Goal: Transaction & Acquisition: Purchase product/service

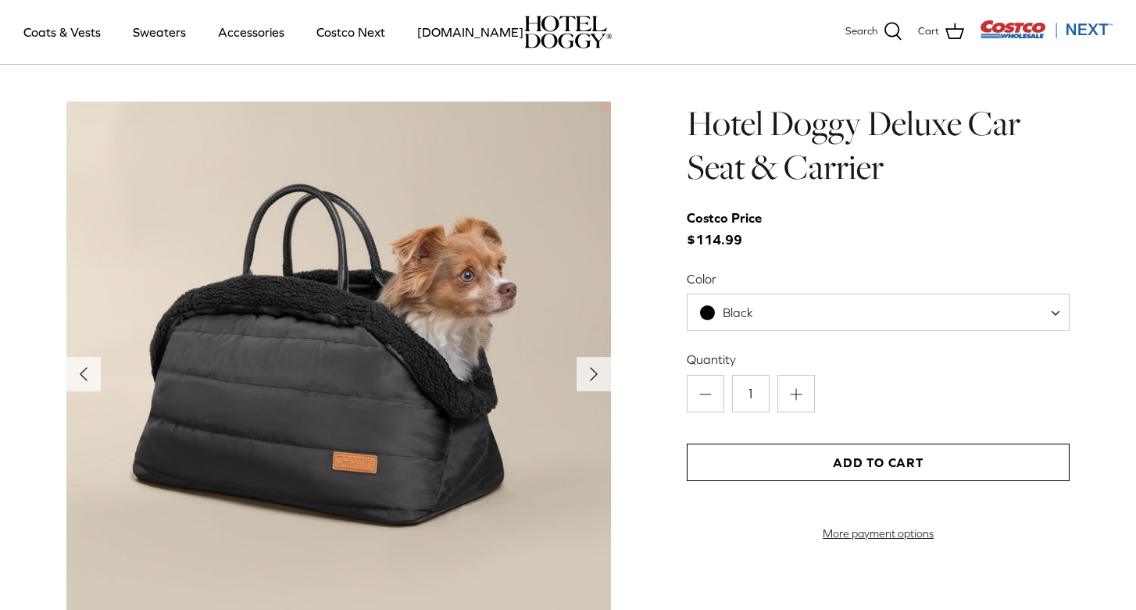
scroll to position [1501, 0]
click at [597, 375] on icon "Right" at bounding box center [593, 374] width 25 height 25
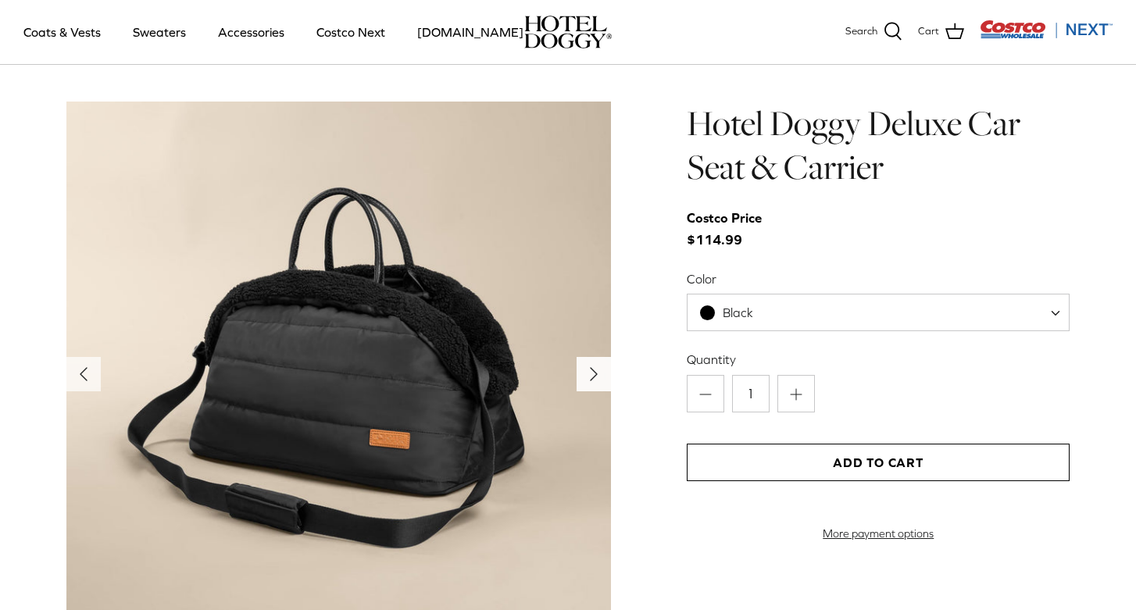
click at [591, 371] on polyline "Next" at bounding box center [594, 374] width 6 height 13
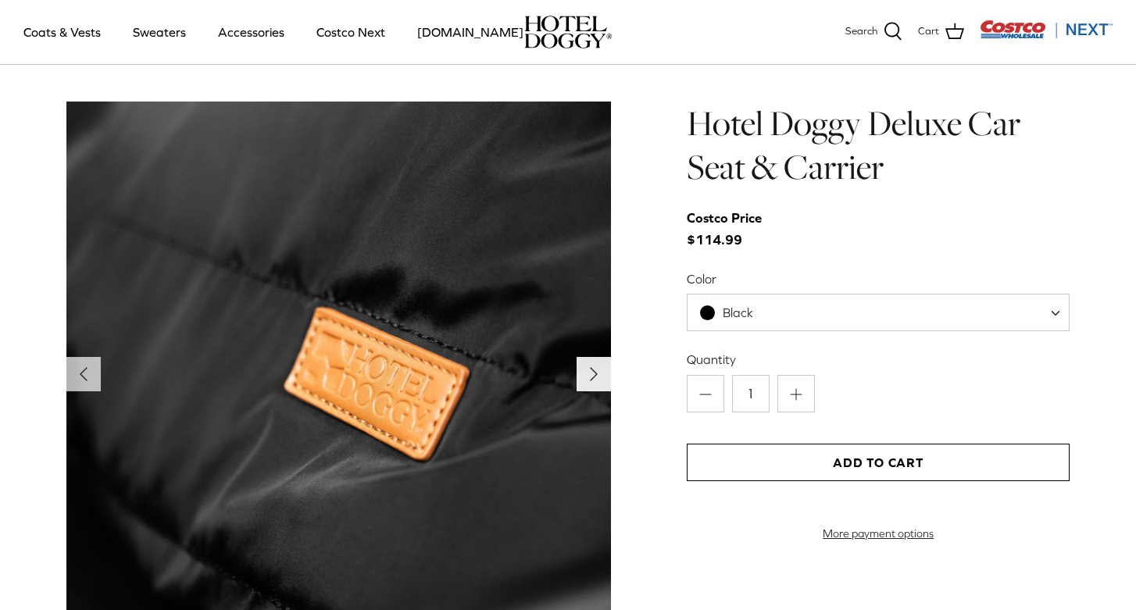
click at [591, 371] on polyline "Next" at bounding box center [594, 374] width 6 height 13
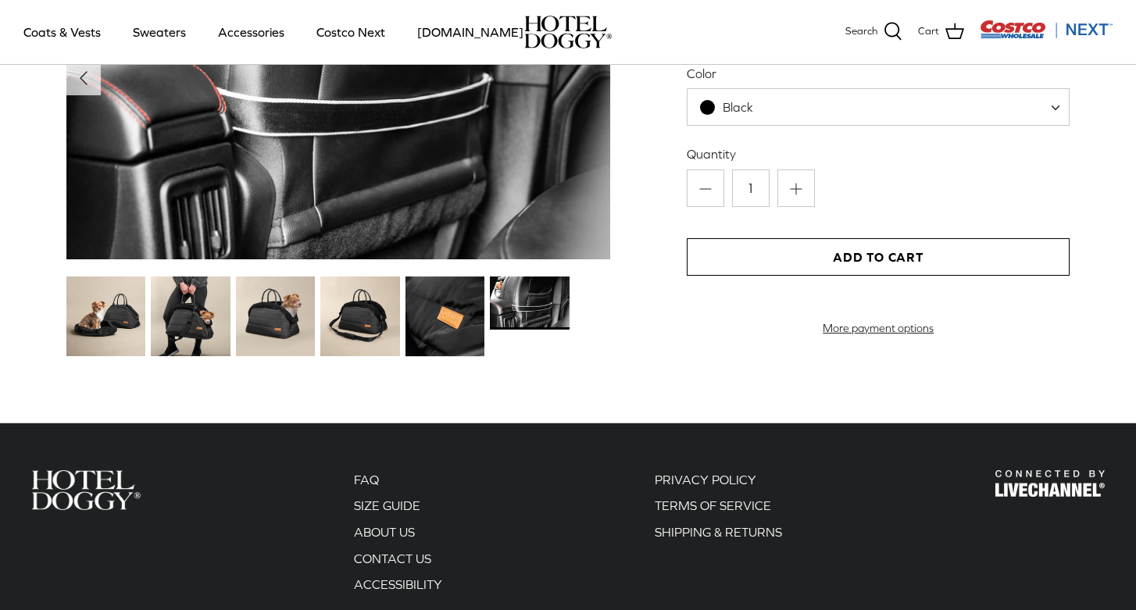
scroll to position [1706, 0]
click at [87, 77] on icon "Left" at bounding box center [83, 78] width 25 height 25
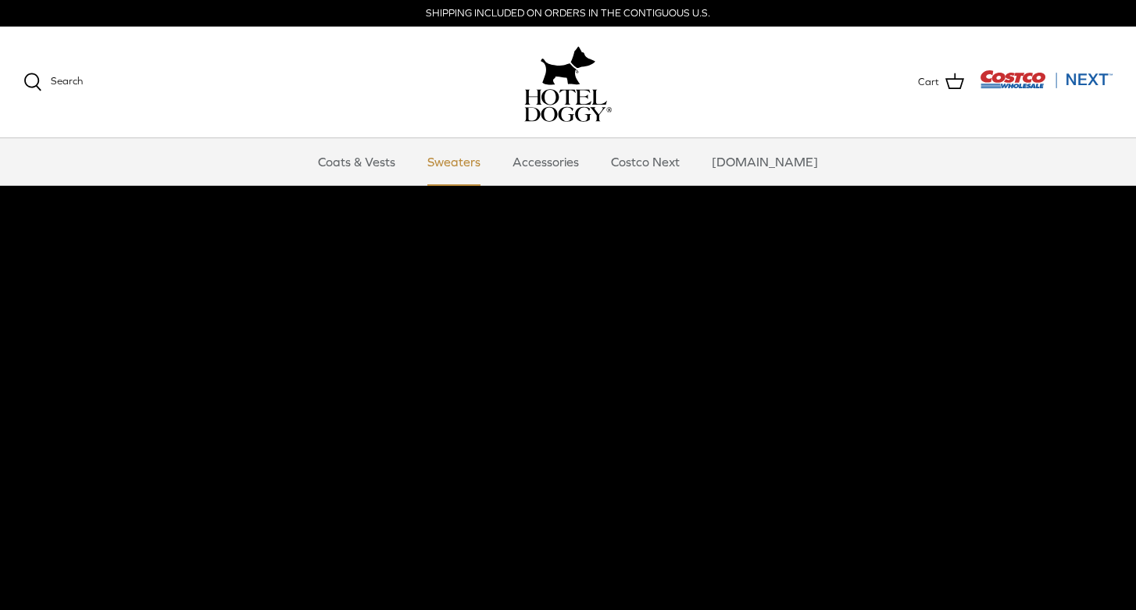
click at [481, 158] on link "Sweaters" at bounding box center [453, 161] width 81 height 47
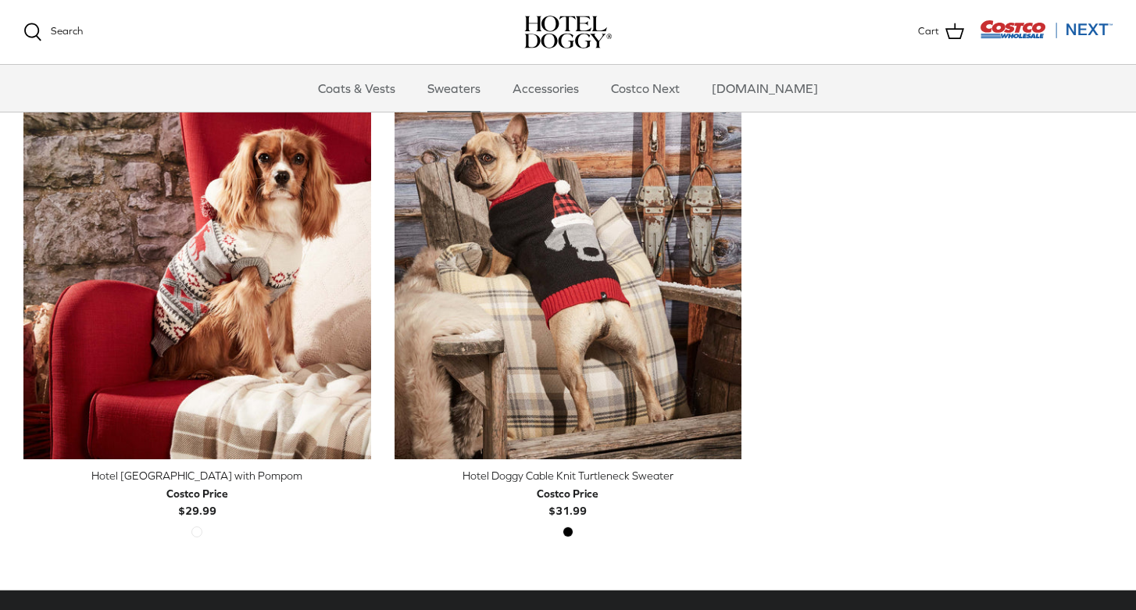
scroll to position [456, 0]
click at [583, 84] on link "Accessories" at bounding box center [546, 88] width 95 height 47
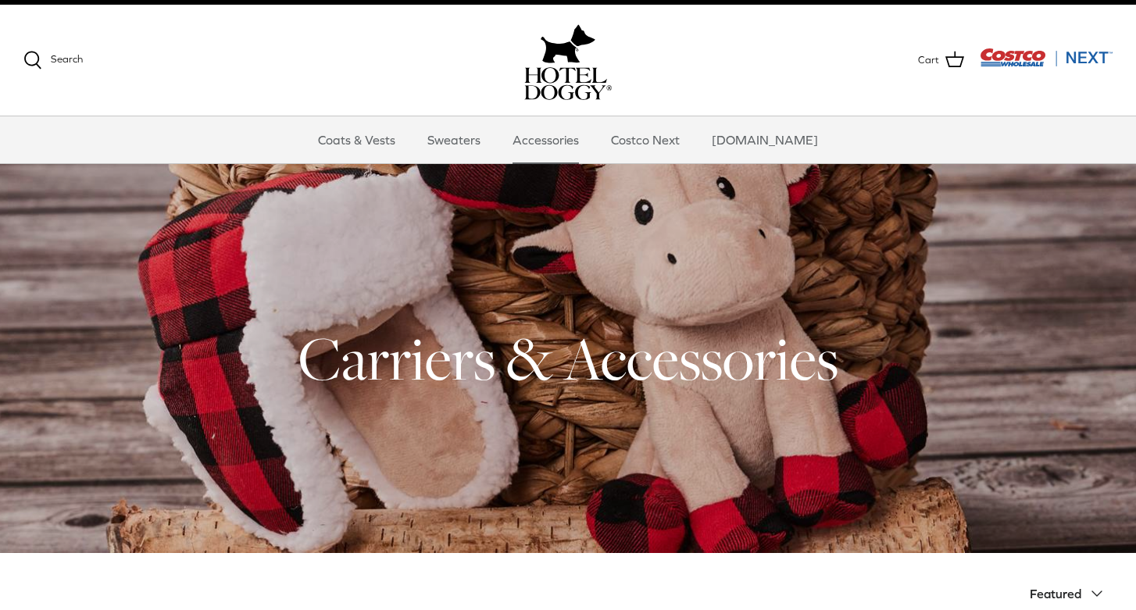
scroll to position [23, 0]
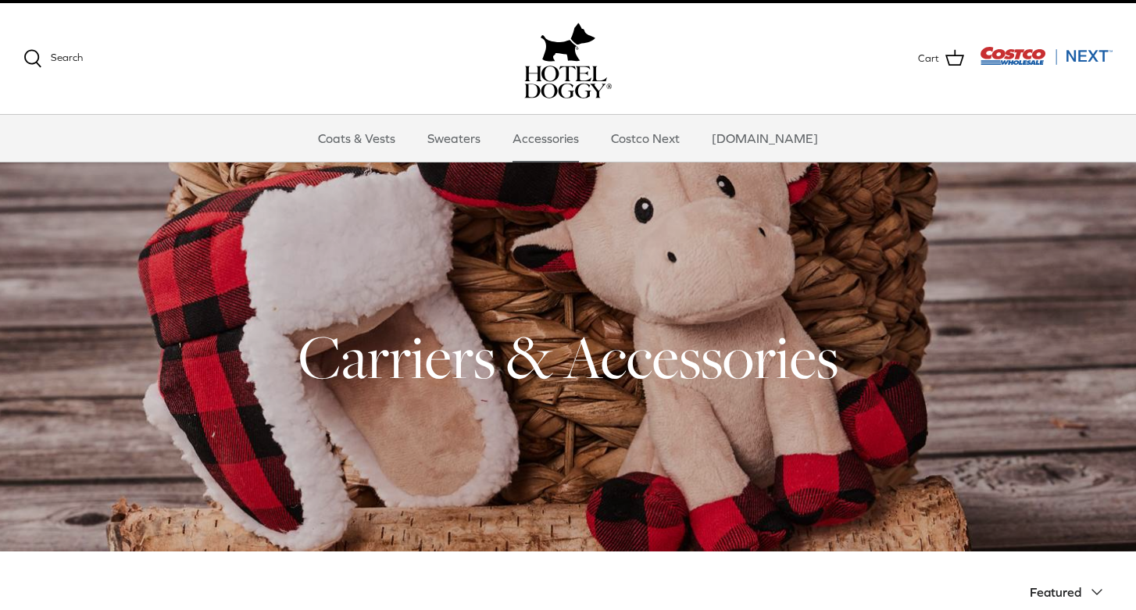
click at [1086, 52] on img "Costco Next" at bounding box center [1046, 56] width 133 height 20
